Goal: Task Accomplishment & Management: Use online tool/utility

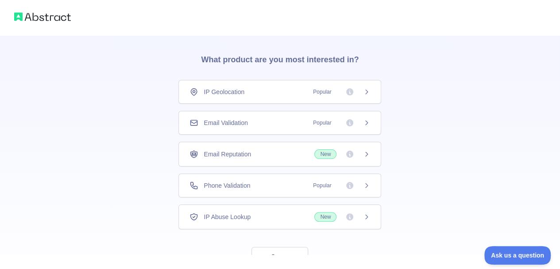
scroll to position [53, 0]
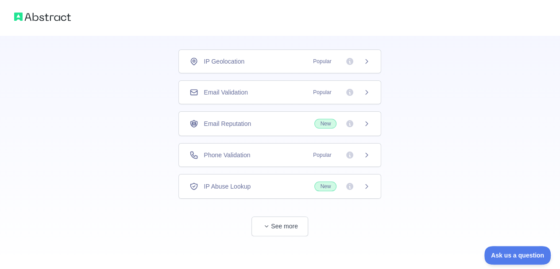
click at [377, 217] on span "See more" at bounding box center [279, 218] width 203 height 38
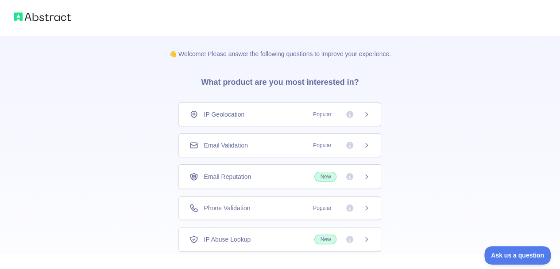
scroll to position [0, 0]
click at [369, 146] on icon at bounding box center [366, 145] width 7 height 7
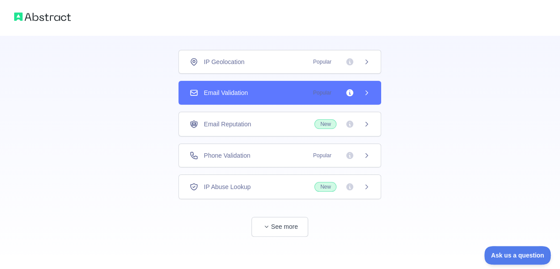
scroll to position [53, 0]
click at [287, 224] on button "See more" at bounding box center [279, 227] width 57 height 20
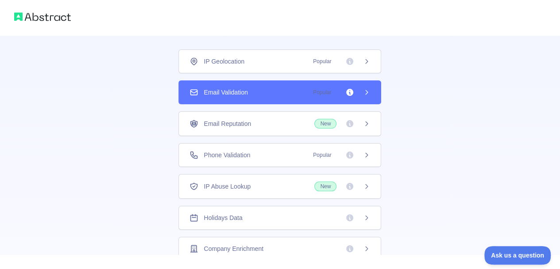
scroll to position [29, 0]
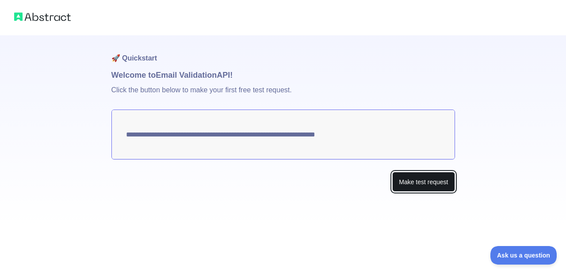
click at [406, 184] on button "Make test request" at bounding box center [423, 182] width 62 height 20
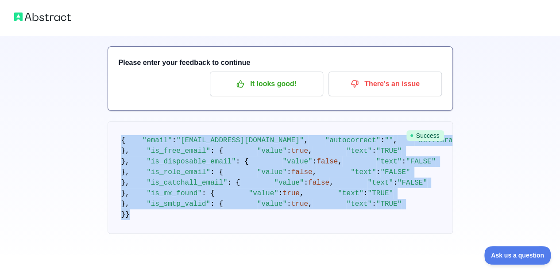
scroll to position [317, 0]
drag, startPoint x: 119, startPoint y: 91, endPoint x: 291, endPoint y: 232, distance: 223.1
click at [291, 232] on pre "{ "email" : "[EMAIL_ADDRESS][DOMAIN_NAME]" , "autocorrect" : "" , "deliverabili…" at bounding box center [279, 178] width 345 height 112
copy code "{ "email" : "[EMAIL_ADDRESS][DOMAIN_NAME]" , "autocorrect" : "" , "deliverabili…"
click at [473, 159] on div "🚀 Quickstart Welcome to Email Validation API! Please enter your feedback to con…" at bounding box center [280, 113] width 560 height 311
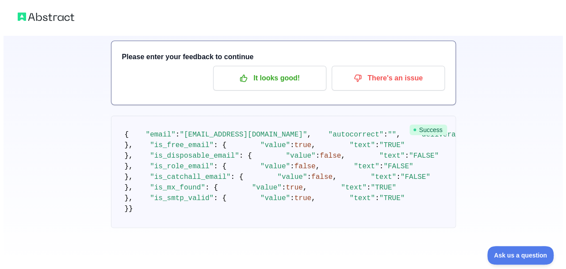
scroll to position [0, 0]
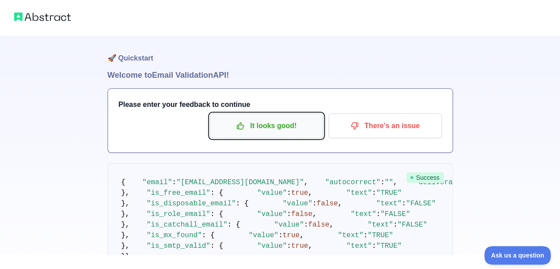
click at [301, 119] on p "It looks good!" at bounding box center [266, 126] width 100 height 15
click at [272, 130] on p "It looks good!" at bounding box center [266, 126] width 100 height 15
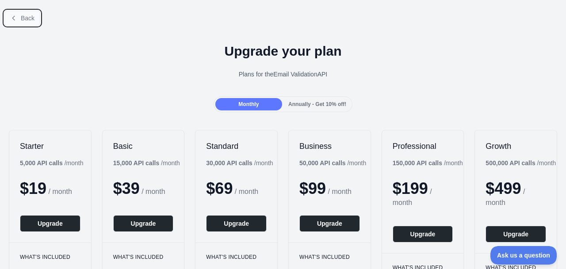
click at [17, 18] on icon at bounding box center [13, 18] width 7 height 7
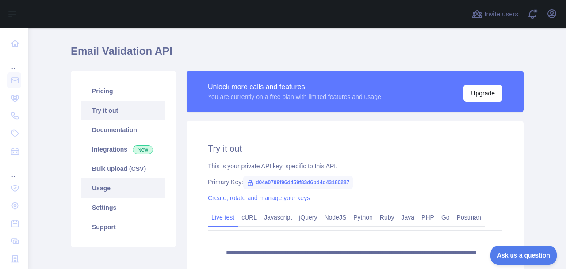
click at [152, 187] on link "Usage" at bounding box center [123, 188] width 84 height 19
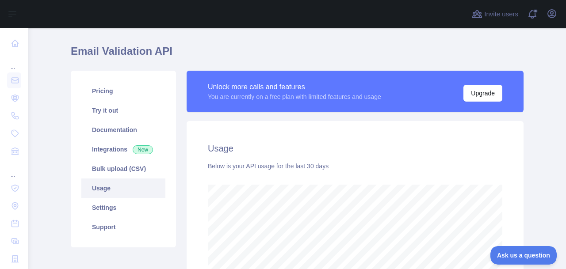
scroll to position [241, 531]
click at [133, 91] on link "Pricing" at bounding box center [123, 90] width 84 height 19
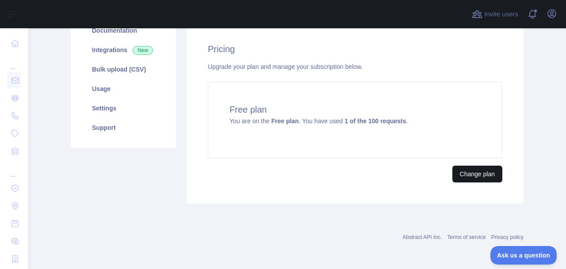
scroll to position [121, 0]
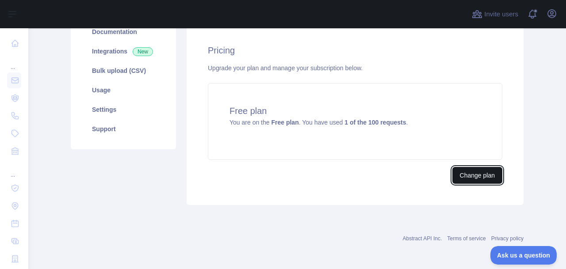
click at [466, 176] on button "Change plan" at bounding box center [477, 175] width 50 height 17
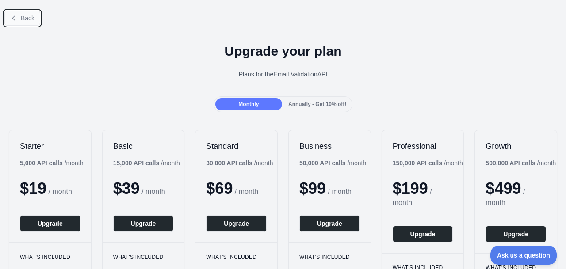
click at [16, 12] on button "Back" at bounding box center [22, 18] width 36 height 15
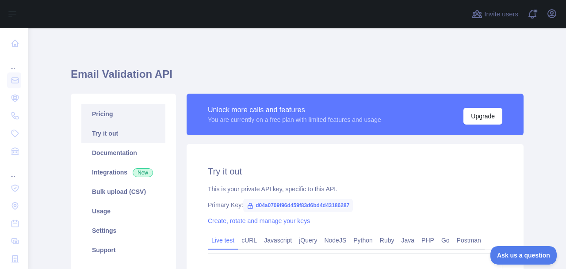
click at [95, 115] on link "Pricing" at bounding box center [123, 113] width 84 height 19
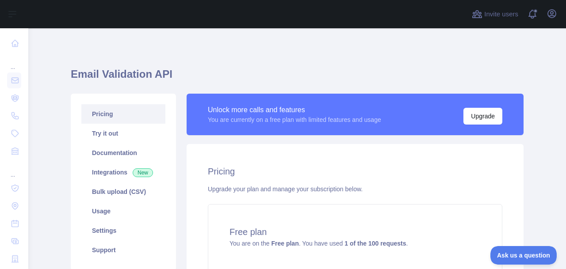
scroll to position [121, 0]
click at [370, 261] on div "Free plan You are on the Free plan . You have used 1 of the 100 requests ." at bounding box center [355, 242] width 295 height 77
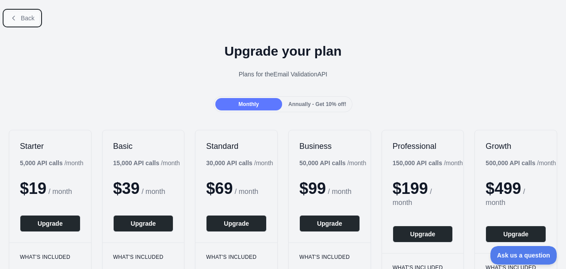
click at [18, 17] on button "Back" at bounding box center [22, 18] width 36 height 15
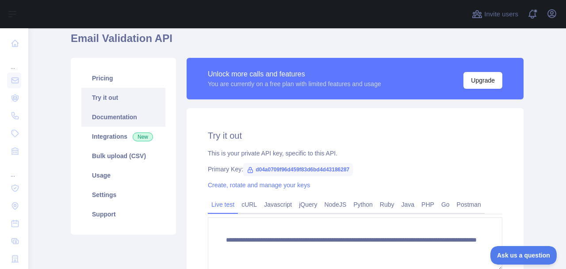
scroll to position [39, 0]
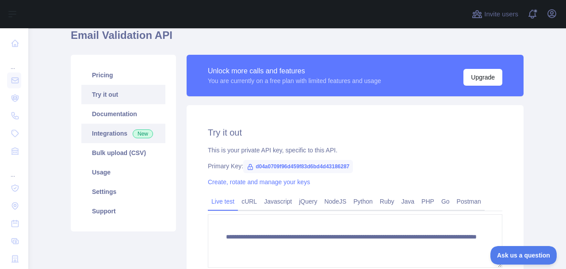
click at [112, 135] on link "Integrations New" at bounding box center [123, 133] width 84 height 19
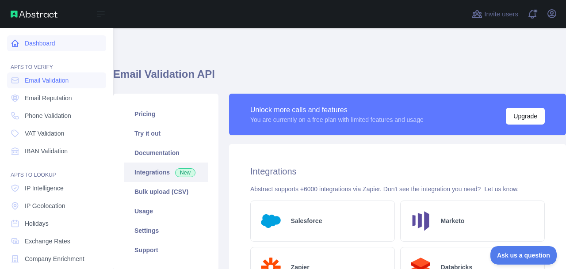
click at [67, 45] on link "Dashboard" at bounding box center [56, 43] width 99 height 16
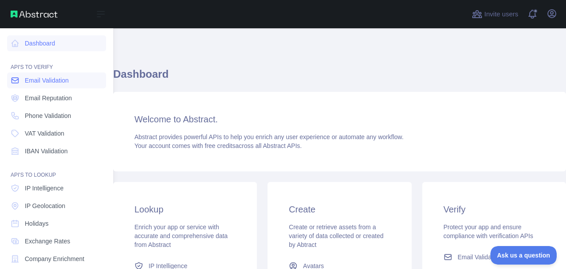
click at [55, 79] on span "Email Validation" at bounding box center [47, 80] width 44 height 9
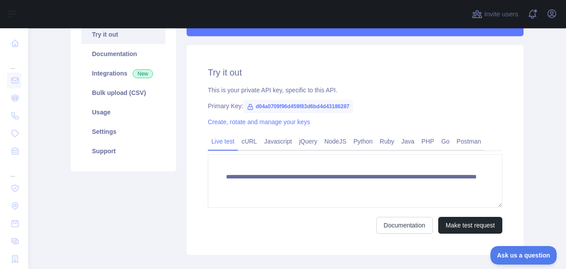
scroll to position [97, 0]
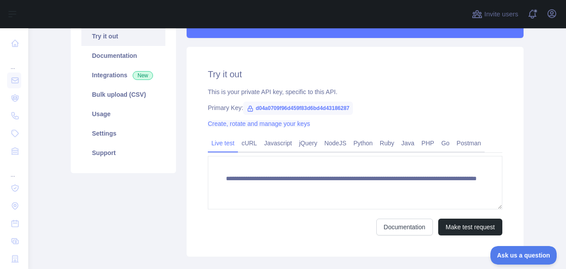
click at [280, 124] on link "Create, rotate and manage your keys" at bounding box center [259, 123] width 102 height 7
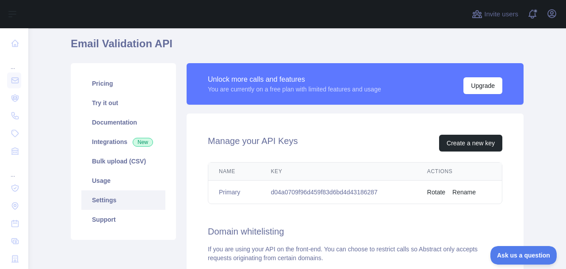
scroll to position [19, 0]
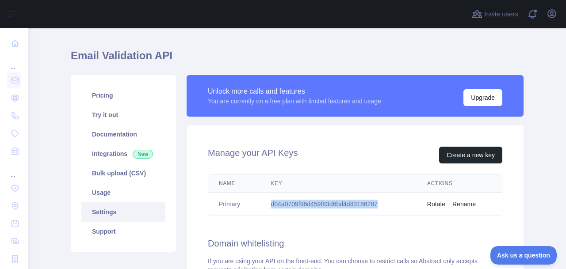
drag, startPoint x: 268, startPoint y: 205, endPoint x: 390, endPoint y: 206, distance: 122.1
click at [390, 206] on td "d04a0709f96d459f83d6bd4d43186287" at bounding box center [339, 204] width 156 height 23
copy td "d04a0709f96d459f83d6bd4d43186287"
